Goal: Navigation & Orientation: Find specific page/section

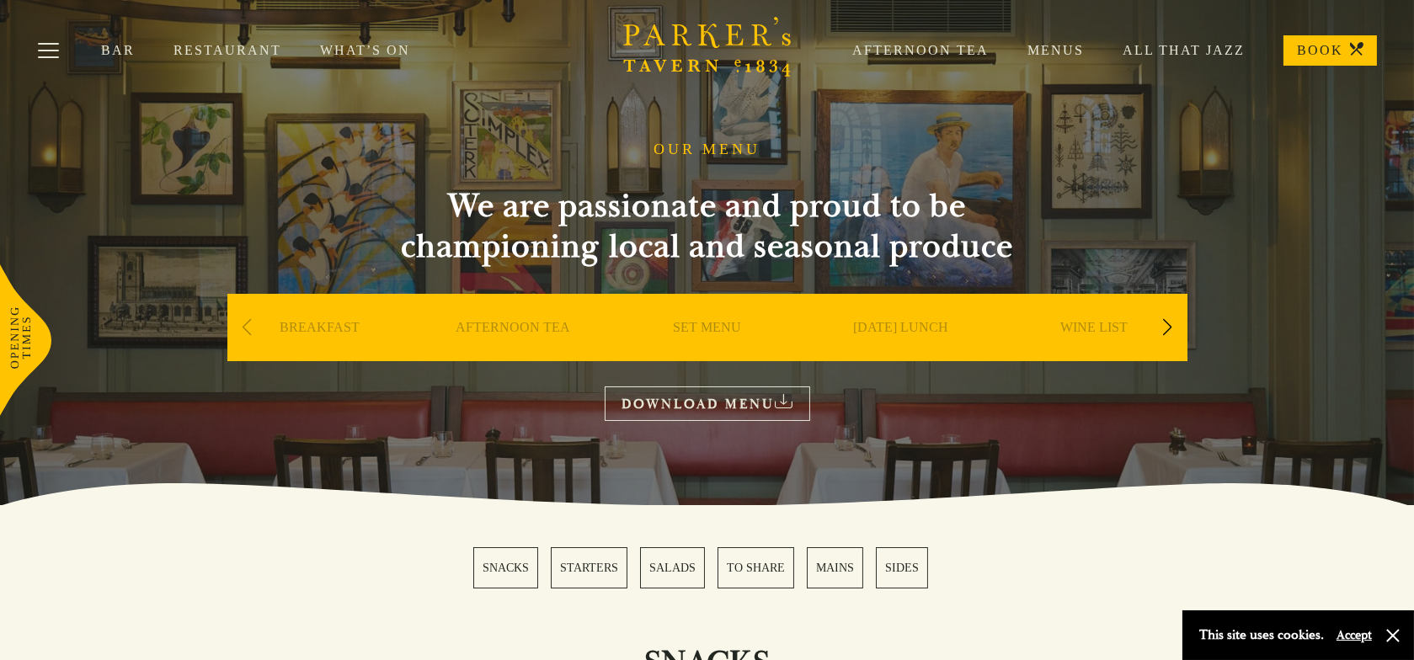
click at [710, 325] on link "SET MENU" at bounding box center [707, 352] width 68 height 67
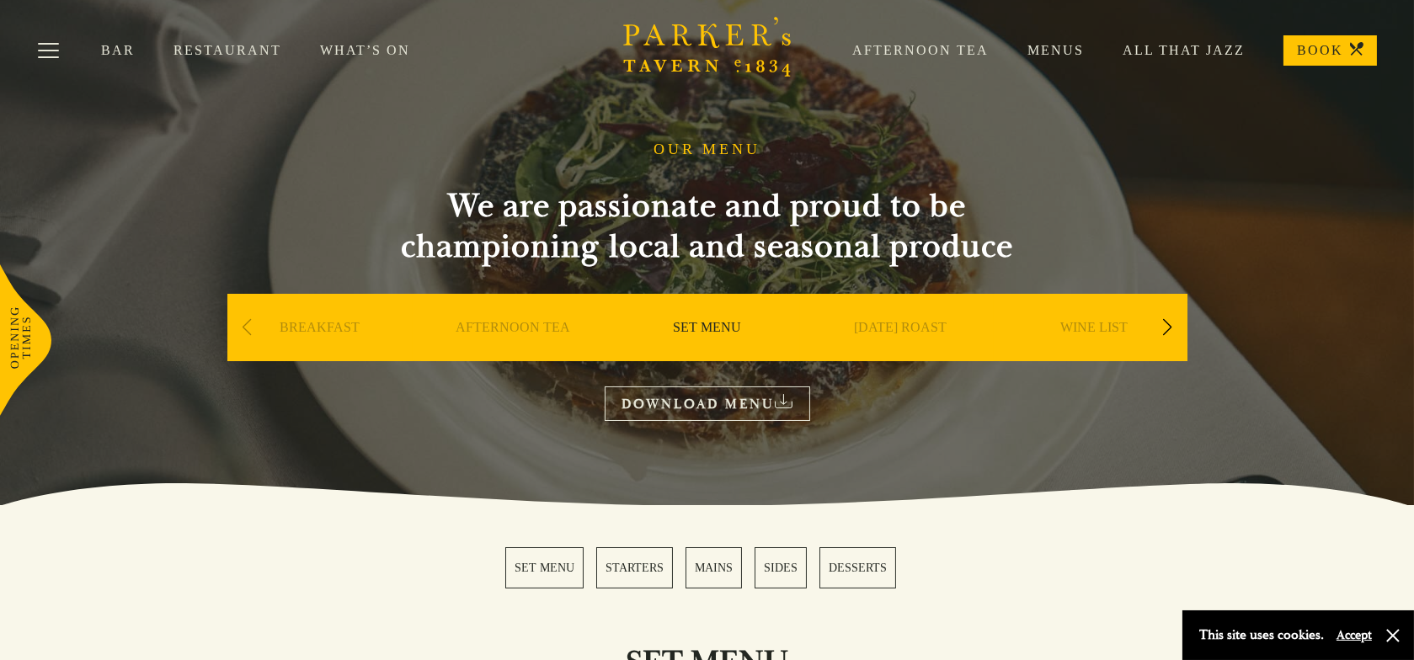
click at [1057, 56] on link "Menus" at bounding box center [1035, 50] width 95 height 17
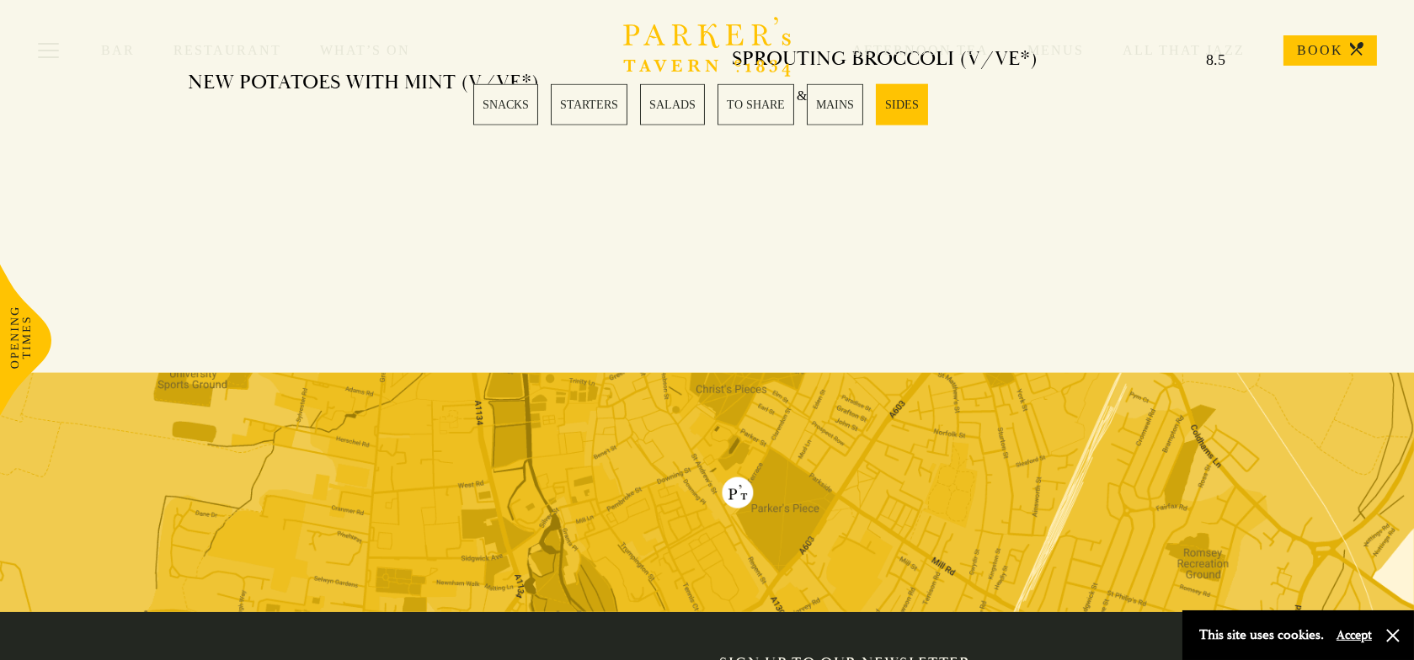
scroll to position [4601, 0]
